Goal: Transaction & Acquisition: Purchase product/service

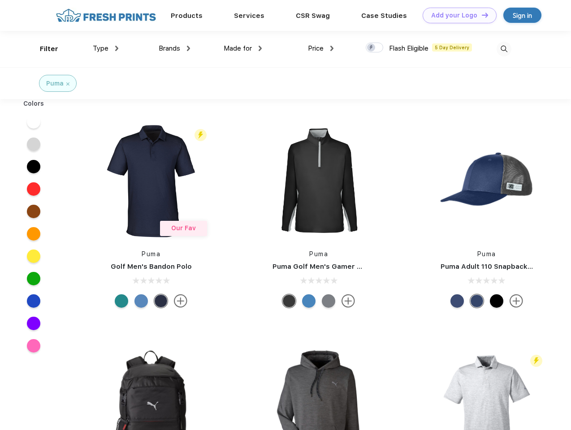
click at [456, 15] on link "Add your Logo Design Tool" at bounding box center [460, 16] width 74 height 16
click at [0, 0] on div "Design Tool" at bounding box center [0, 0] width 0 height 0
click at [481, 15] on link "Add your Logo Design Tool" at bounding box center [460, 16] width 74 height 16
click at [43, 49] on div "Filter" at bounding box center [49, 49] width 18 height 10
click at [106, 48] on span "Type" at bounding box center [101, 48] width 16 height 8
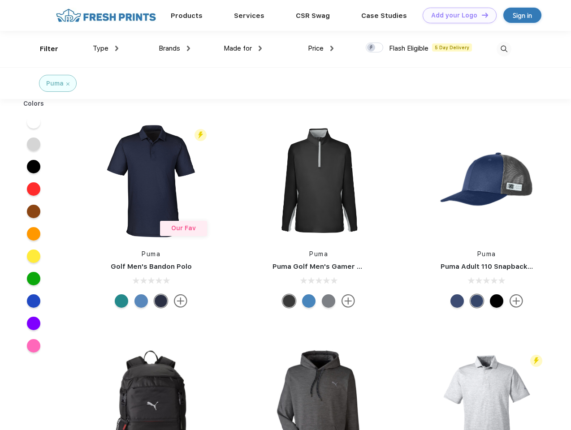
click at [174, 48] on span "Brands" at bounding box center [170, 48] width 22 height 8
click at [243, 48] on span "Made for" at bounding box center [238, 48] width 28 height 8
click at [321, 48] on span "Price" at bounding box center [316, 48] width 16 height 8
click at [375, 48] on div at bounding box center [374, 48] width 17 height 10
click at [372, 48] on input "checkbox" at bounding box center [369, 45] width 6 height 6
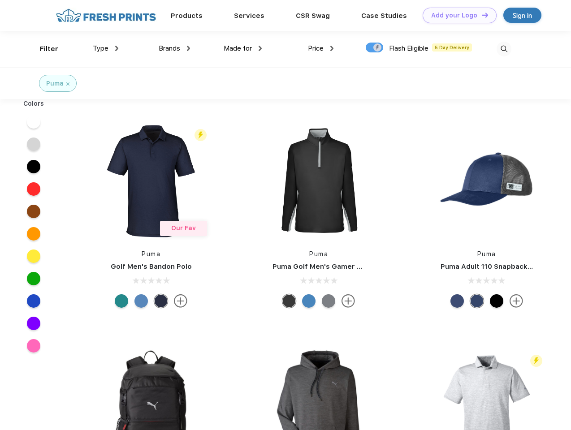
click at [504, 49] on img at bounding box center [504, 49] width 15 height 15
